Goal: Information Seeking & Learning: Learn about a topic

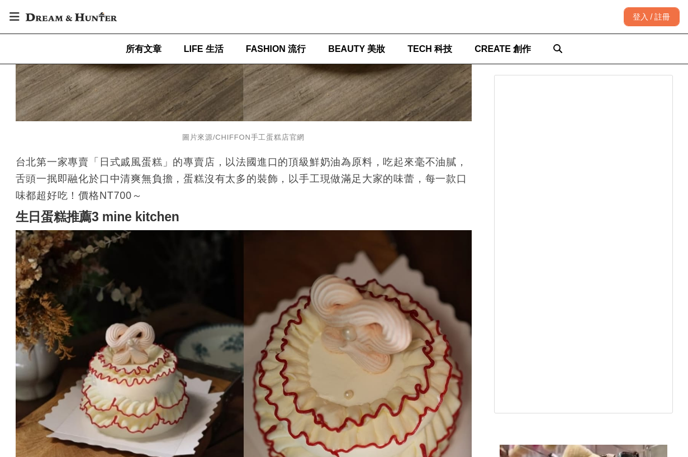
scroll to position [1621, 0]
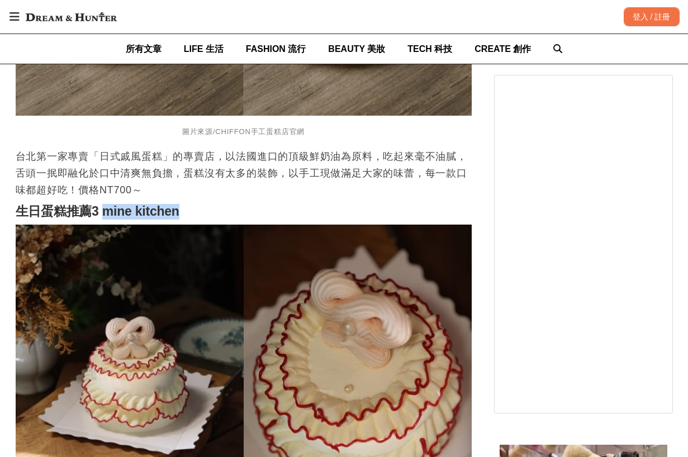
drag, startPoint x: 102, startPoint y: 217, endPoint x: 182, endPoint y: 219, distance: 79.9
click at [179, 219] on strong "生日蛋糕推薦3 mine kitchen" at bounding box center [98, 211] width 164 height 15
copy strong "mine kitchen"
click at [111, 216] on strong "生日蛋糕推薦3 mine kitchen" at bounding box center [98, 211] width 164 height 15
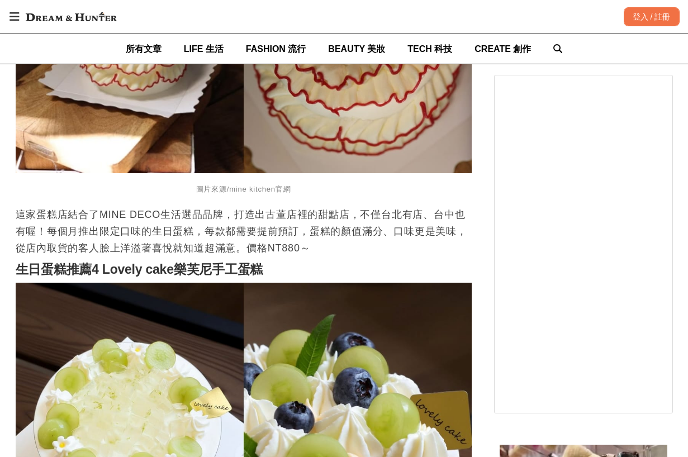
scroll to position [2012, 0]
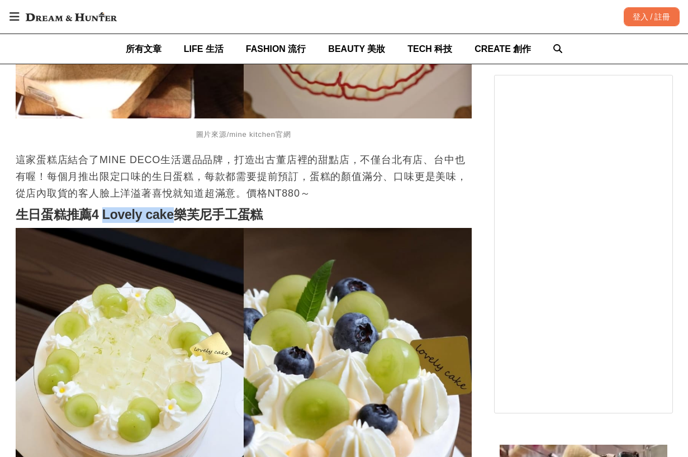
drag, startPoint x: 103, startPoint y: 219, endPoint x: 175, endPoint y: 217, distance: 72.1
click at [175, 217] on strong "生日蛋糕推薦4 Lovely cake樂芙尼手工蛋糕" at bounding box center [140, 214] width 248 height 15
copy strong "Lovely cake"
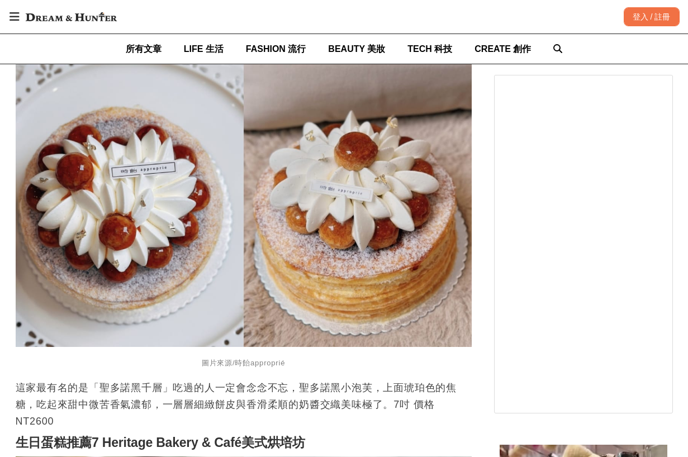
scroll to position [2795, 0]
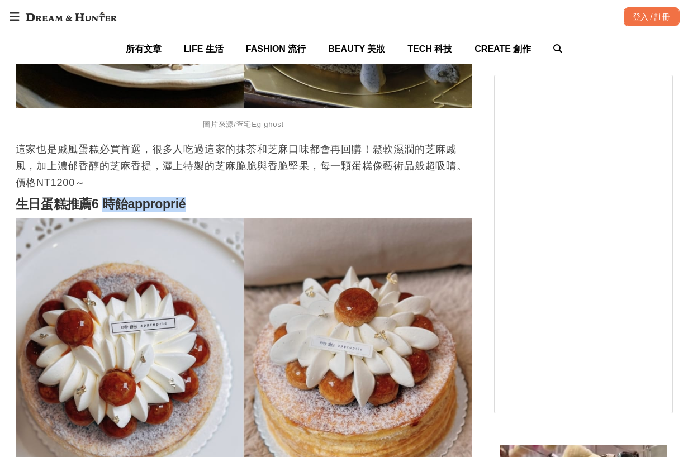
drag, startPoint x: 102, startPoint y: 206, endPoint x: 192, endPoint y: 206, distance: 89.4
click at [192, 206] on h2 "生日蛋糕推薦6 時飴approprié" at bounding box center [244, 205] width 456 height 16
copy strong "時飴approprié"
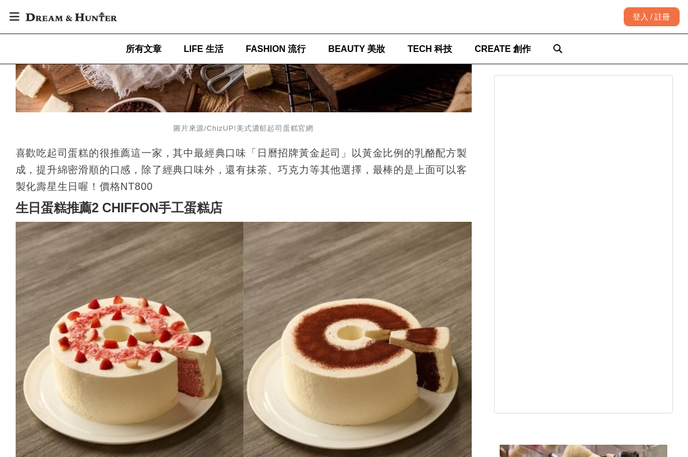
scroll to position [1006, 0]
